Goal: Task Accomplishment & Management: Use online tool/utility

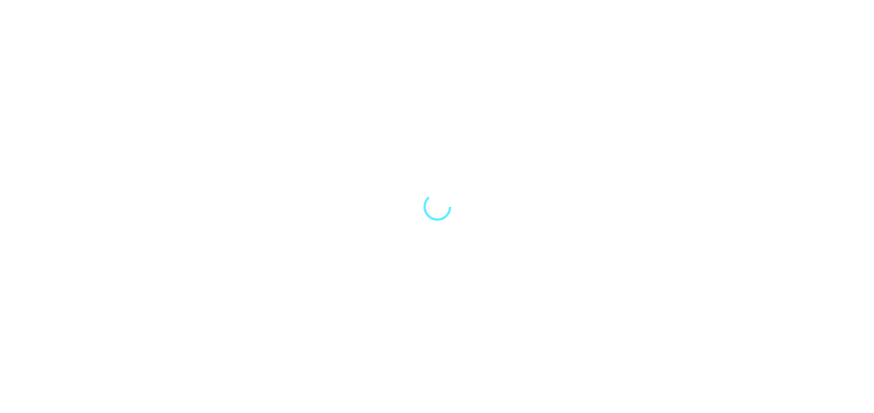
select select "Song"
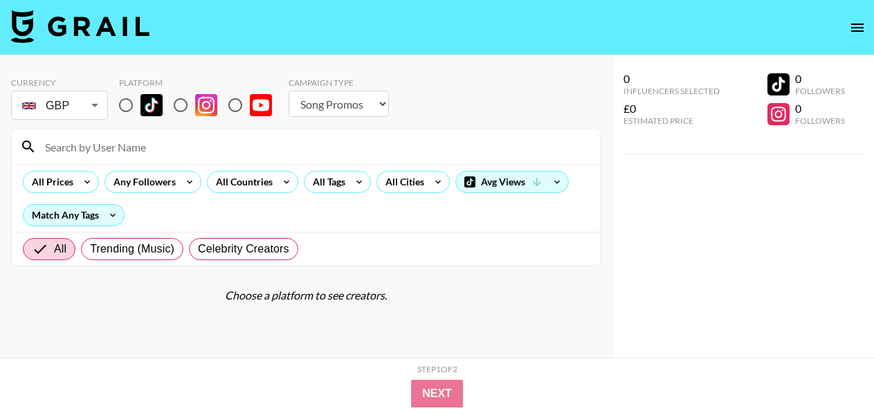
click at [146, 145] on input at bounding box center [314, 147] width 555 height 22
type input "molcho"
click at [129, 105] on input "radio" at bounding box center [125, 105] width 29 height 29
radio input "true"
click at [118, 143] on input "molcho" at bounding box center [314, 147] width 555 height 22
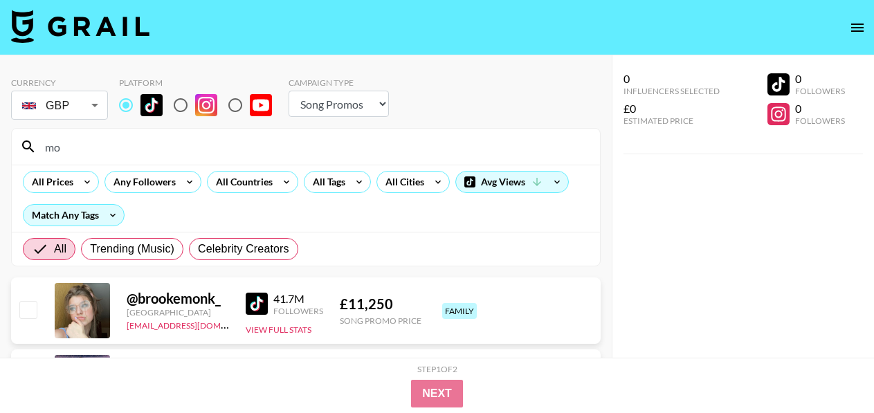
type input "m"
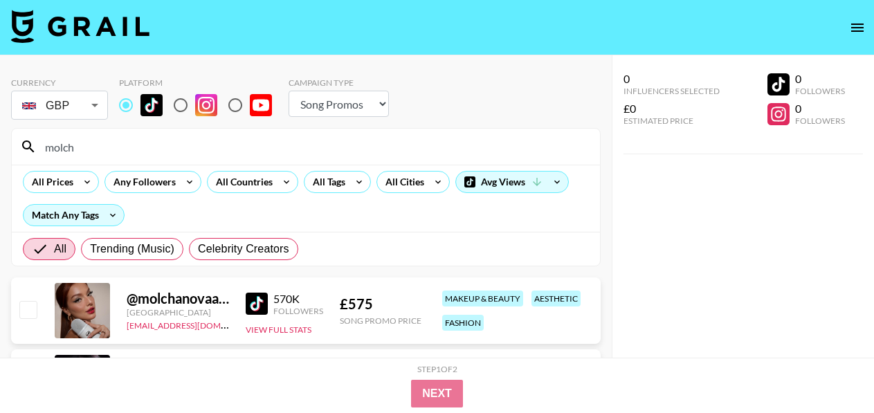
type input "molch"
click at [672, 267] on div "0 Influencers Selected £0 Estimated Price 0 Followers 0 Followers" at bounding box center [743, 234] width 262 height 358
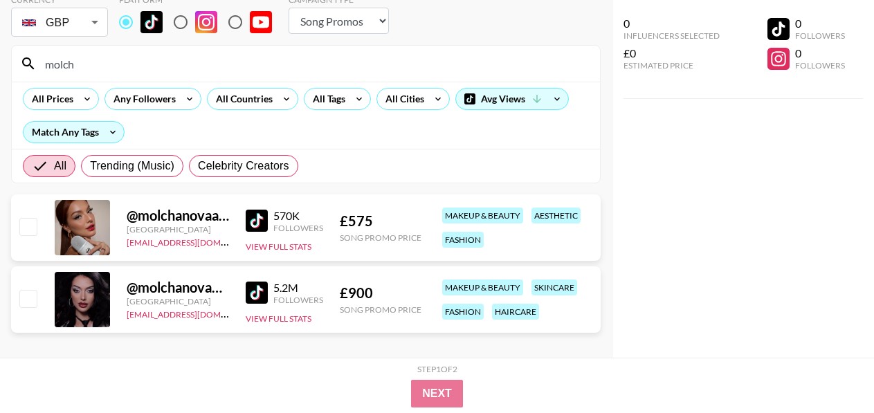
scroll to position [97, 0]
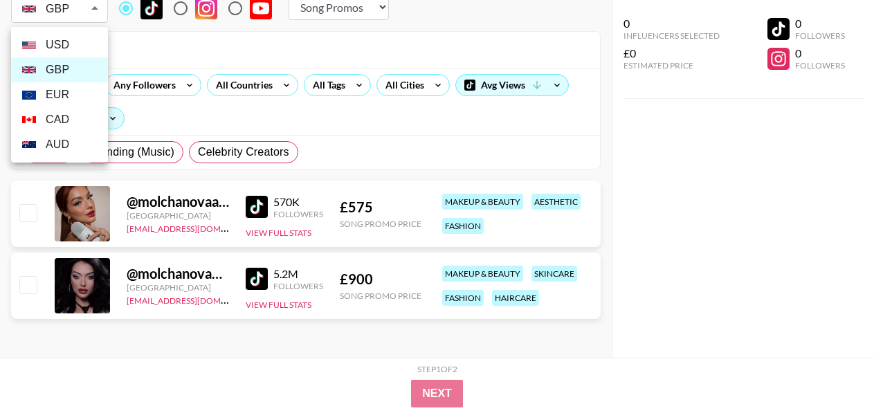
click at [73, 7] on body "Currency GBP GBP ​ Platform Campaign Type Choose Type... Song Promos Brand Prom…" at bounding box center [437, 158] width 874 height 510
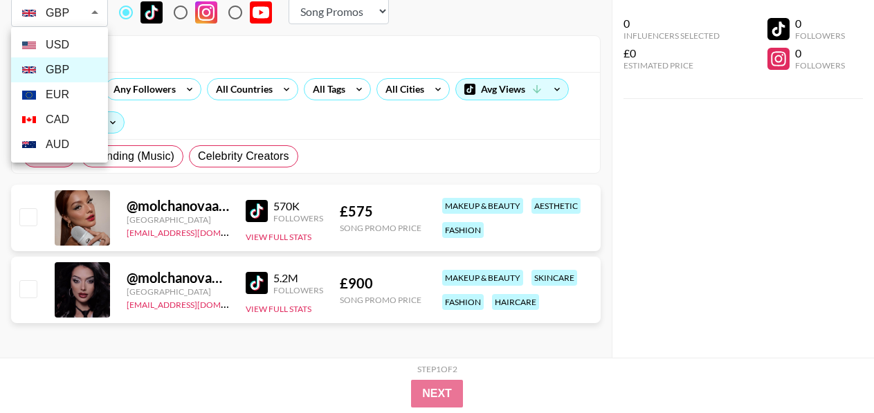
click at [75, 48] on li "USD" at bounding box center [59, 45] width 97 height 25
type input "USD"
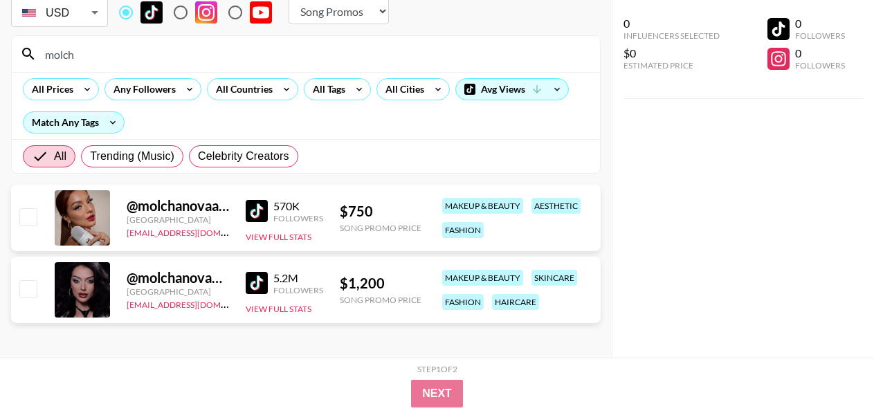
click at [256, 280] on img at bounding box center [257, 283] width 22 height 22
drag, startPoint x: 114, startPoint y: 51, endPoint x: 0, endPoint y: 51, distance: 113.5
click at [0, 51] on div "Currency USD USD ​ Platform Campaign Type Choose Type... Song Promos Brand Prom…" at bounding box center [306, 162] width 612 height 399
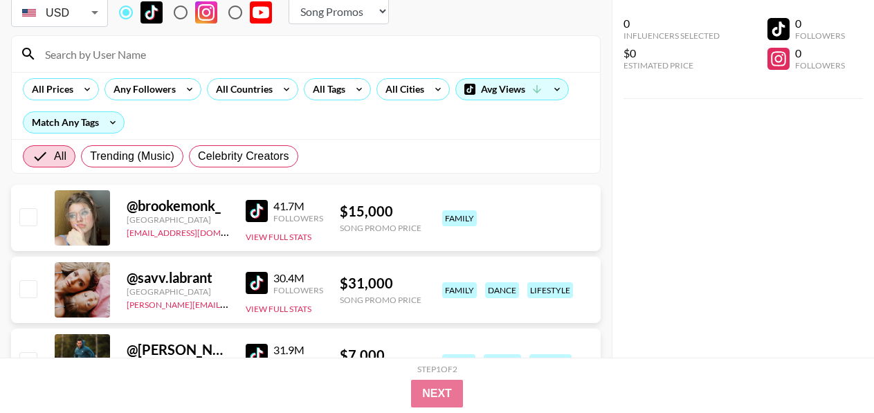
click at [178, 55] on input at bounding box center [314, 54] width 555 height 22
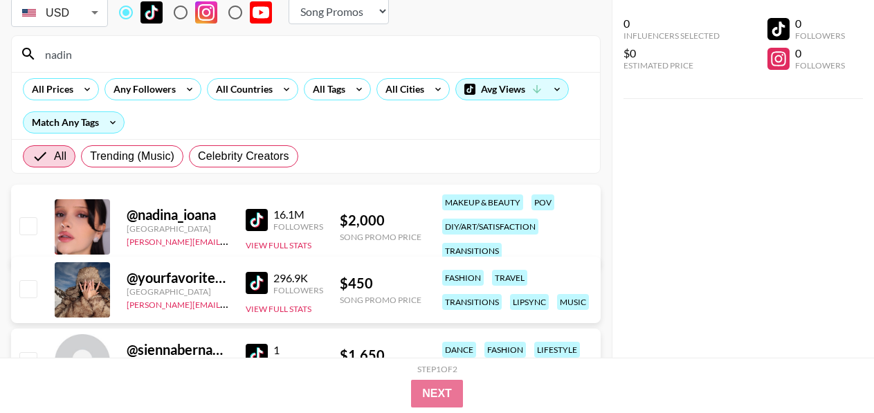
type input "nadin"
click at [263, 218] on img at bounding box center [257, 220] width 22 height 22
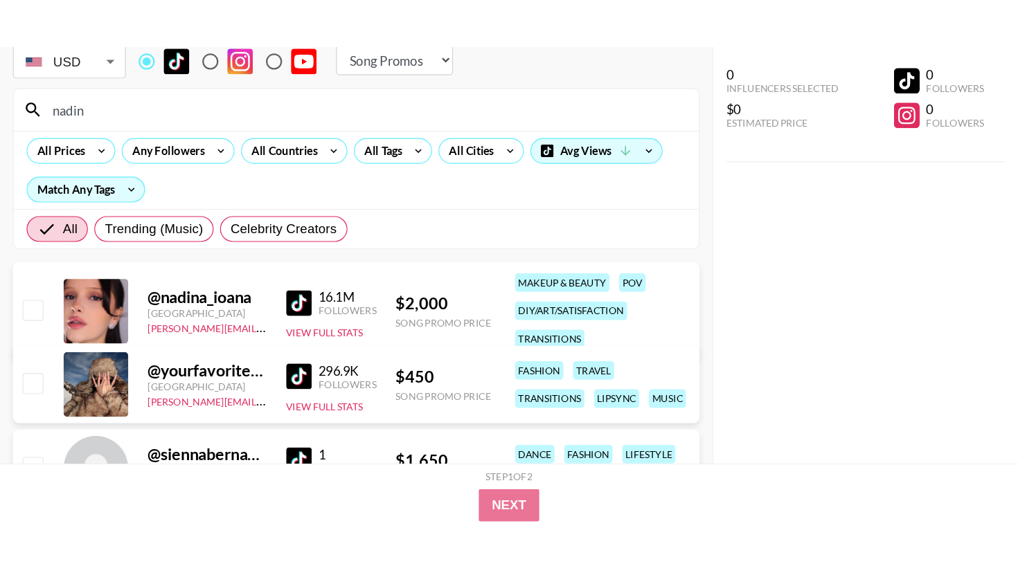
scroll to position [55, 0]
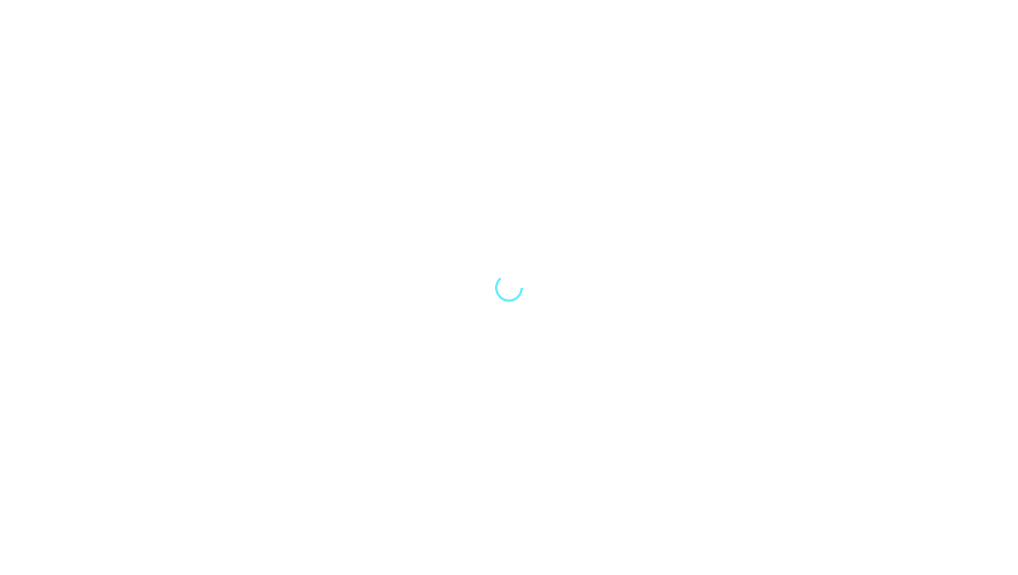
select select "Song"
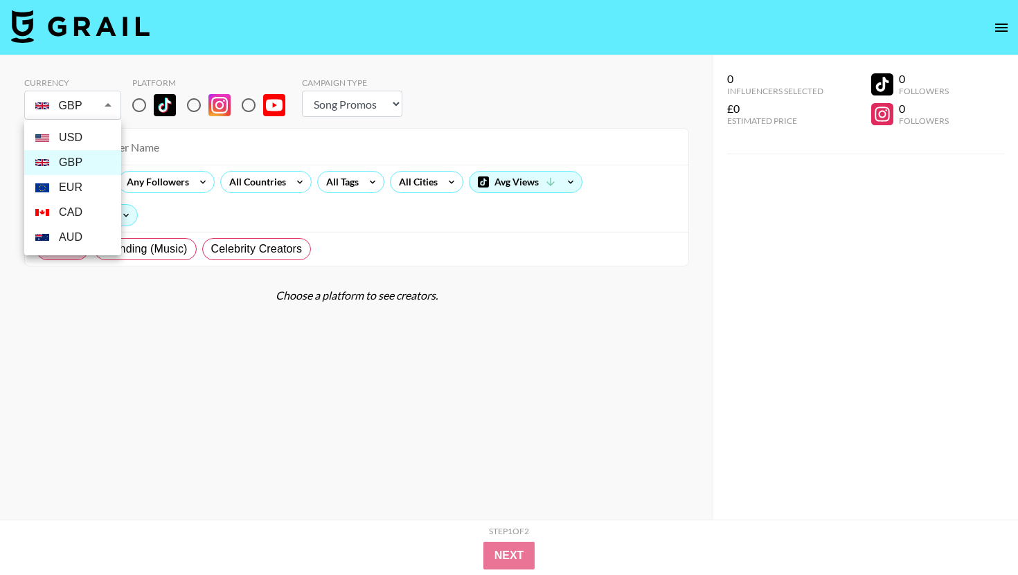
click at [102, 100] on body "Currency GBP GBP ​ Platform Campaign Type Choose Type... Song Promos Brand Prom…" at bounding box center [509, 315] width 1018 height 631
click at [98, 134] on li "USD" at bounding box center [72, 137] width 97 height 25
type input "USD"
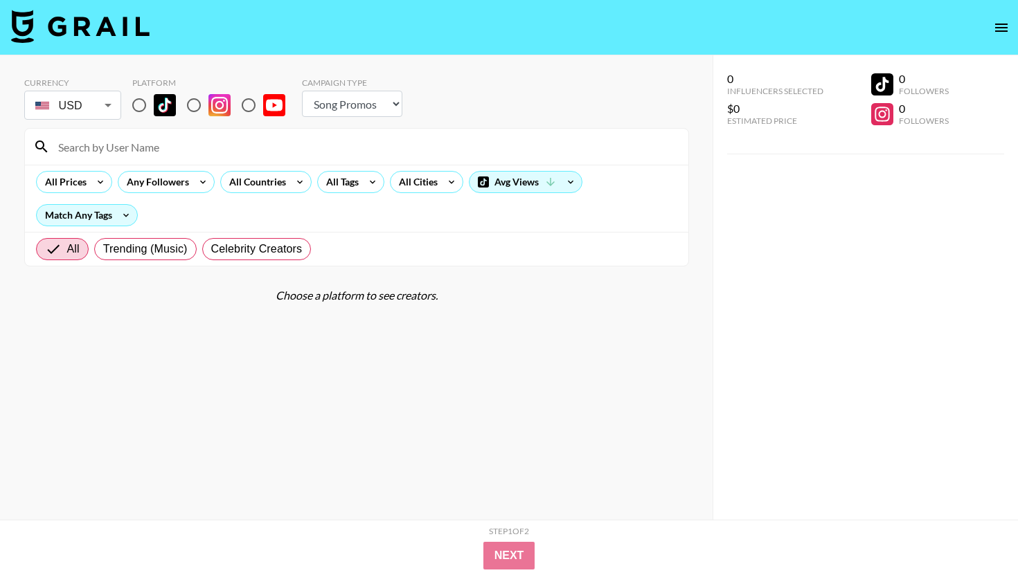
click at [139, 105] on input "radio" at bounding box center [139, 105] width 29 height 29
radio input "true"
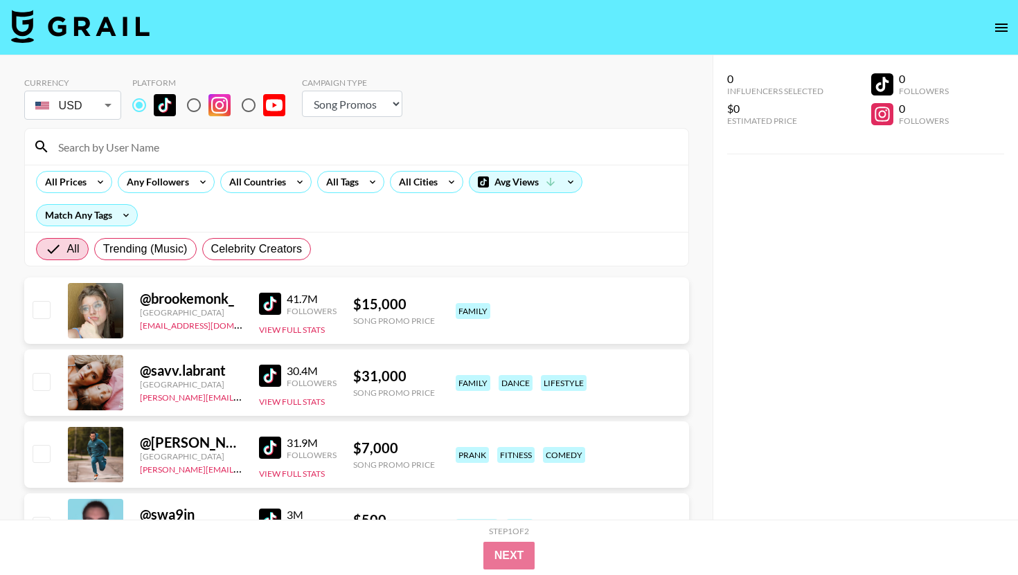
click at [152, 156] on input at bounding box center [365, 147] width 630 height 22
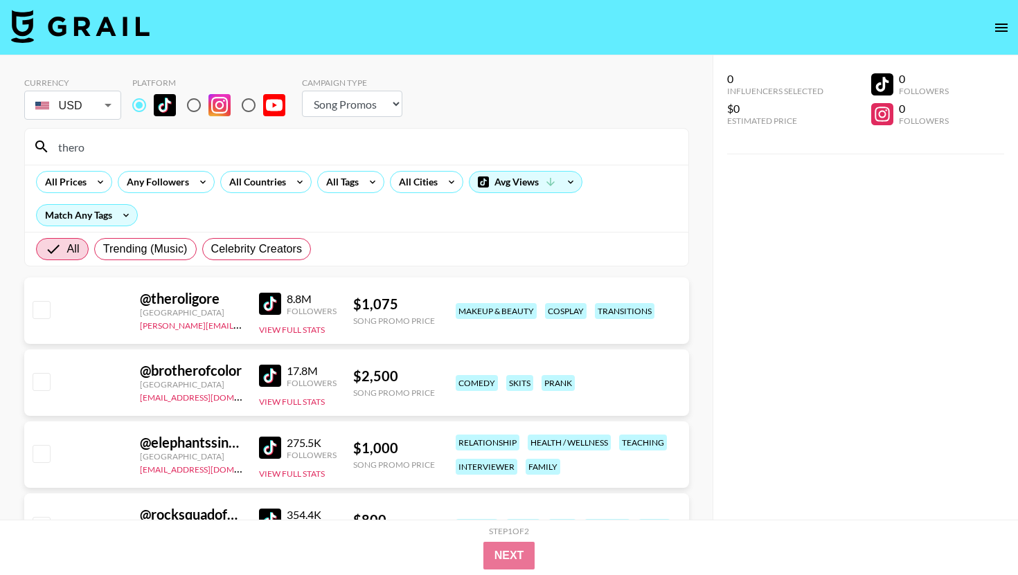
type input "thero"
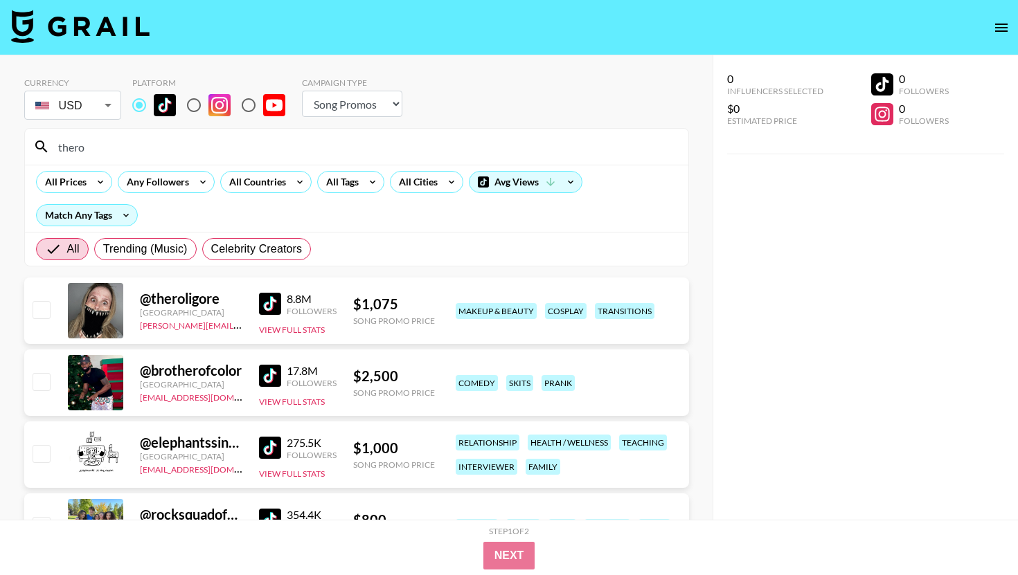
click at [299, 138] on input "thero" at bounding box center [365, 147] width 630 height 22
drag, startPoint x: 107, startPoint y: 152, endPoint x: 39, endPoint y: 153, distance: 67.8
click at [39, 153] on div "thero" at bounding box center [356, 147] width 663 height 36
